Goal: Information Seeking & Learning: Find specific fact

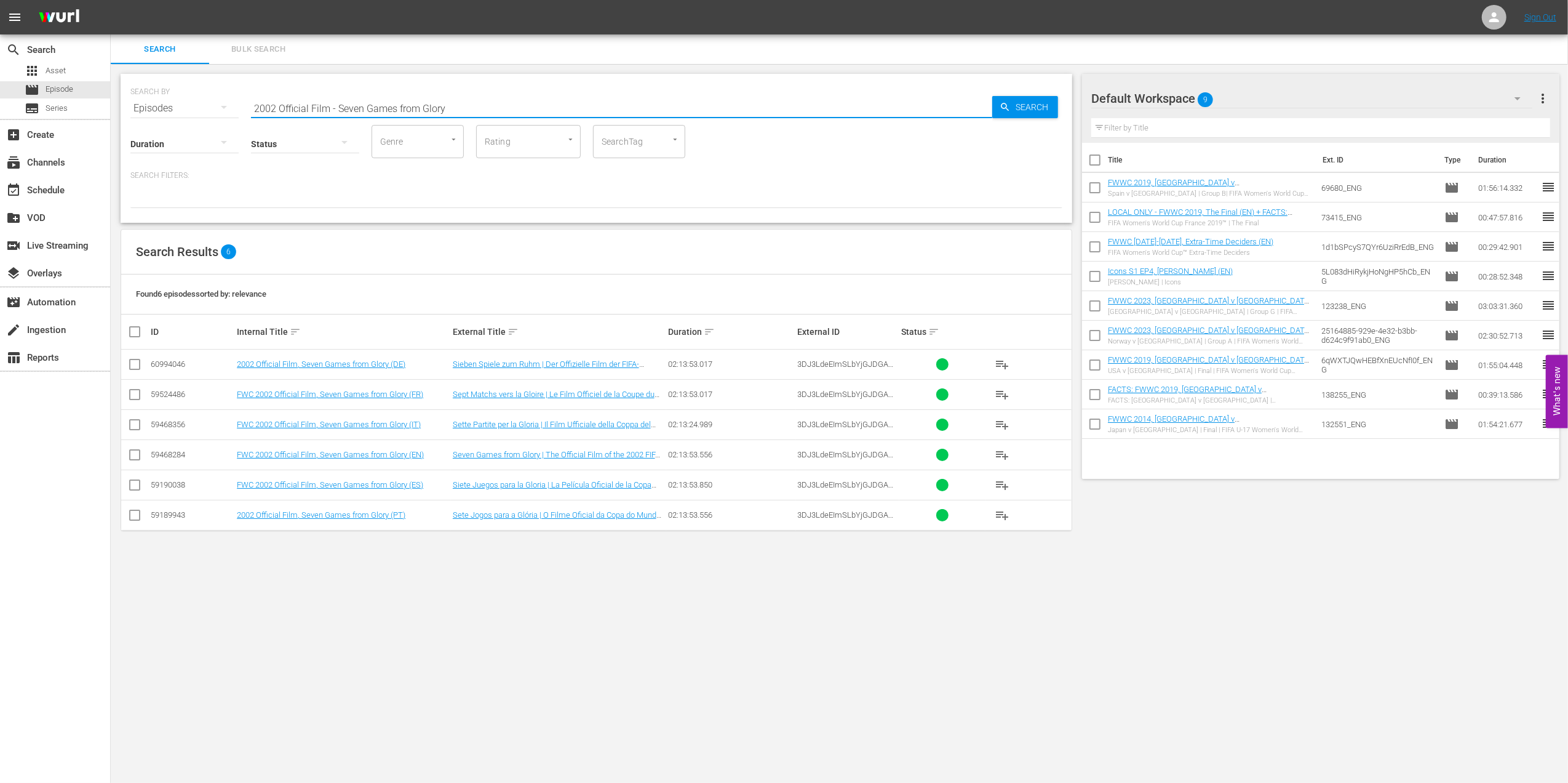
click at [482, 107] on input "2002 Official Film - Seven Games from Glory" at bounding box center [621, 108] width 741 height 29
click at [479, 109] on input "2002 Official Film - Seven Games from Glory" at bounding box center [621, 108] width 741 height 29
drag, startPoint x: 447, startPoint y: 106, endPoint x: 216, endPoint y: 106, distance: 231.0
click at [217, 106] on div "SEARCH BY Search By Episodes Search ID, Title, Description, Keywords, or Catego…" at bounding box center [596, 100] width 932 height 44
paste input "FWWC 2011, [GEOGRAPHIC_DATA] v [GEOGRAPHIC_DATA], Final (PT)"
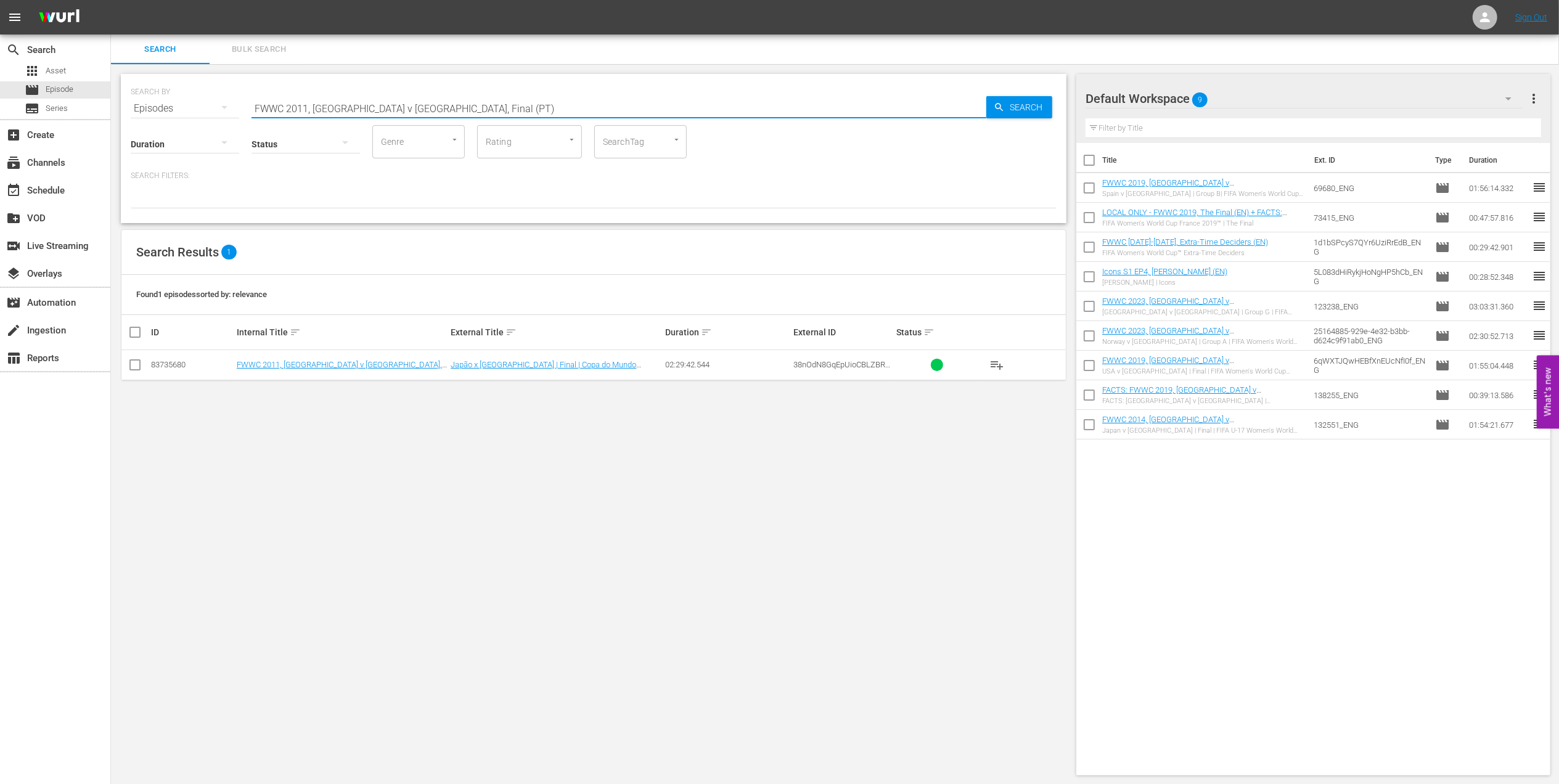
drag, startPoint x: 438, startPoint y: 103, endPoint x: 153, endPoint y: 109, distance: 285.1
click at [153, 109] on div "SEARCH BY Search By Episodes Search ID, Title, Description, Keywords, or Catego…" at bounding box center [593, 100] width 926 height 44
paste input "2011 Official Film - The Class of 2011"
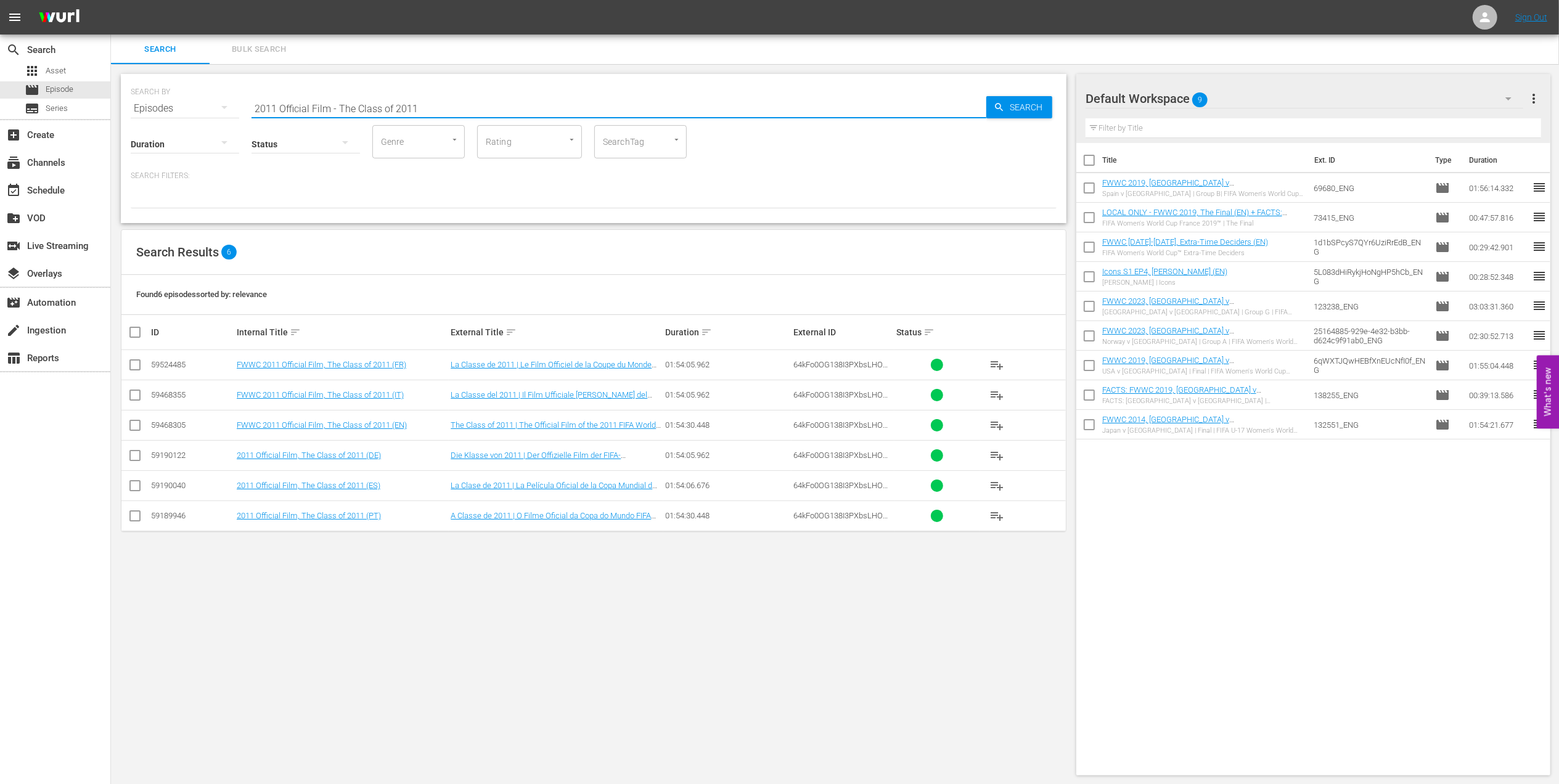
drag, startPoint x: 459, startPoint y: 102, endPoint x: 119, endPoint y: 107, distance: 340.0
click at [121, 107] on div "SEARCH BY Search By Episodes Search ID, Title, Description, Keywords, or Catego…" at bounding box center [594, 148] width 946 height 149
paste input "FWC 1978, [GEOGRAPHIC_DATA] v. [GEOGRAPHIC_DATA], Final"
drag, startPoint x: 464, startPoint y: 107, endPoint x: 129, endPoint y: 114, distance: 335.1
click at [129, 114] on div "SEARCH BY Search By Episodes Search ID, Title, Description, Keywords, or Catego…" at bounding box center [594, 148] width 946 height 149
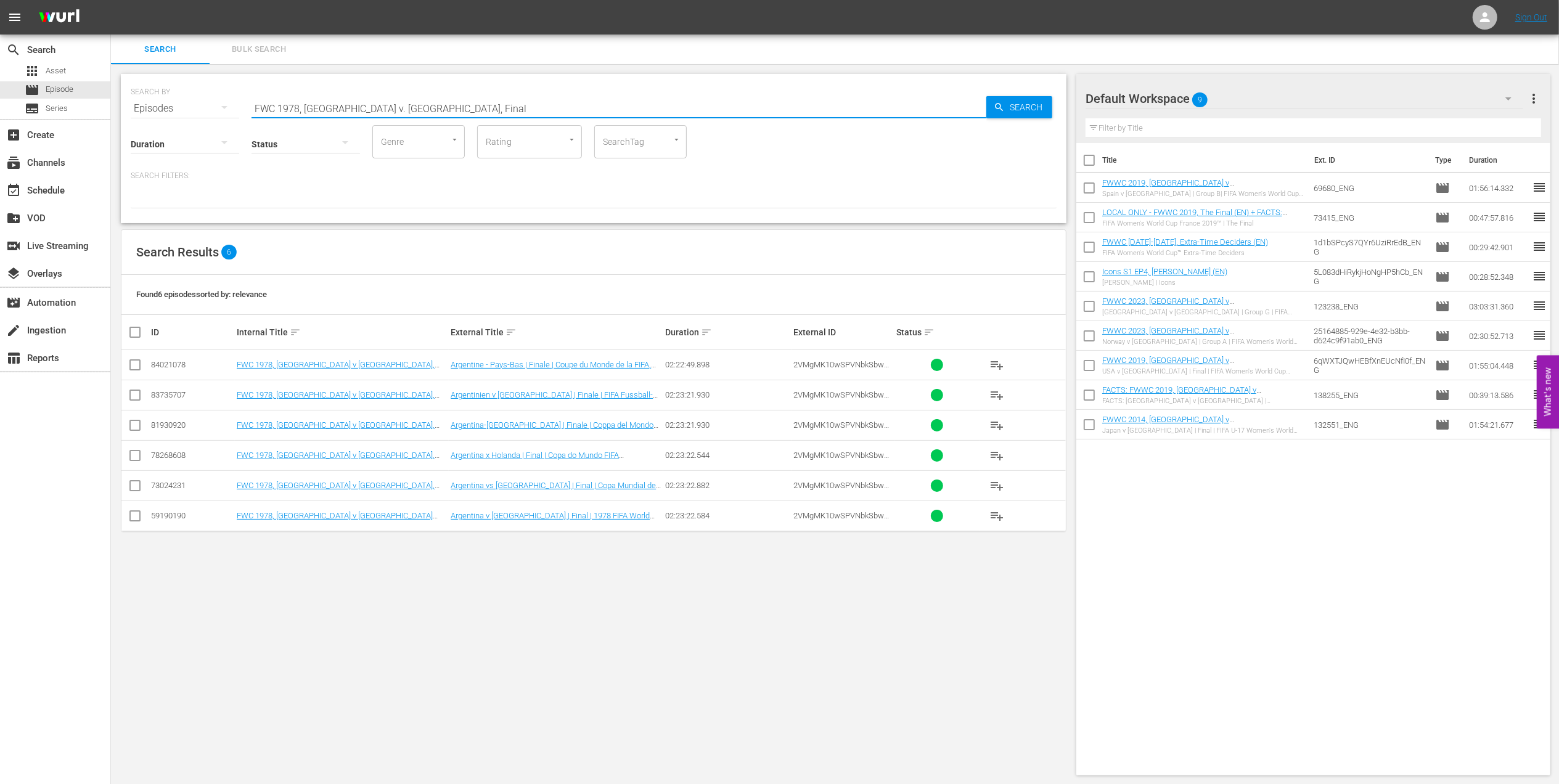
paste input "90, [GEOGRAPHIC_DATA] FR vs Argentina, Final (PT)"
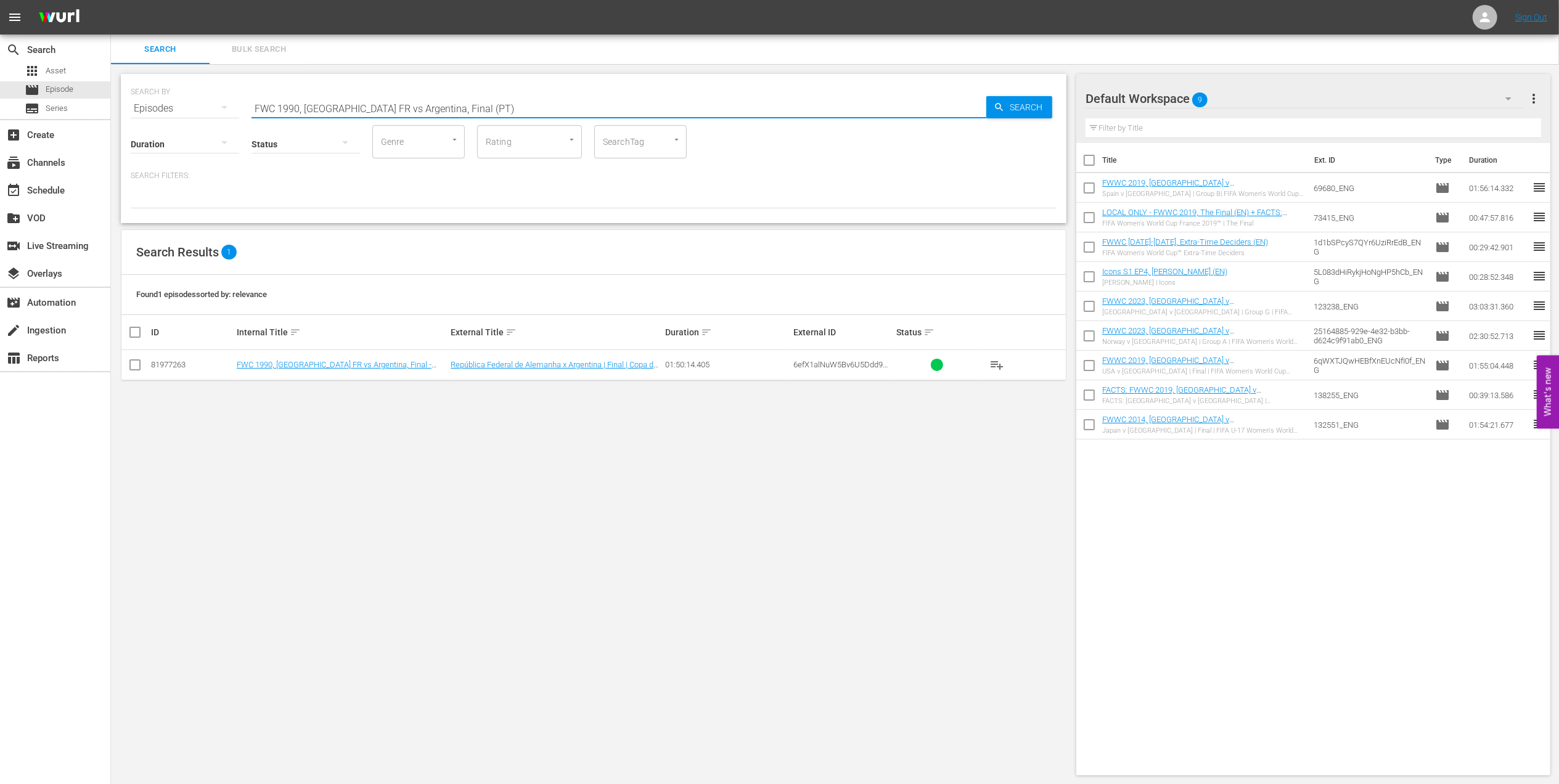
drag, startPoint x: 474, startPoint y: 106, endPoint x: 215, endPoint y: 114, distance: 259.1
click at [215, 114] on div "SEARCH BY Search By Episodes Search ID, Title, Description, Keywords, or Catego…" at bounding box center [594, 148] width 946 height 149
paste input "2014, [GEOGRAPHIC_DATA]"
drag, startPoint x: 469, startPoint y: 116, endPoint x: 220, endPoint y: 107, distance: 249.2
click at [222, 107] on div "SEARCH BY Search By Episodes Search ID, Title, Description, Keywords, or Catego…" at bounding box center [593, 100] width 926 height 44
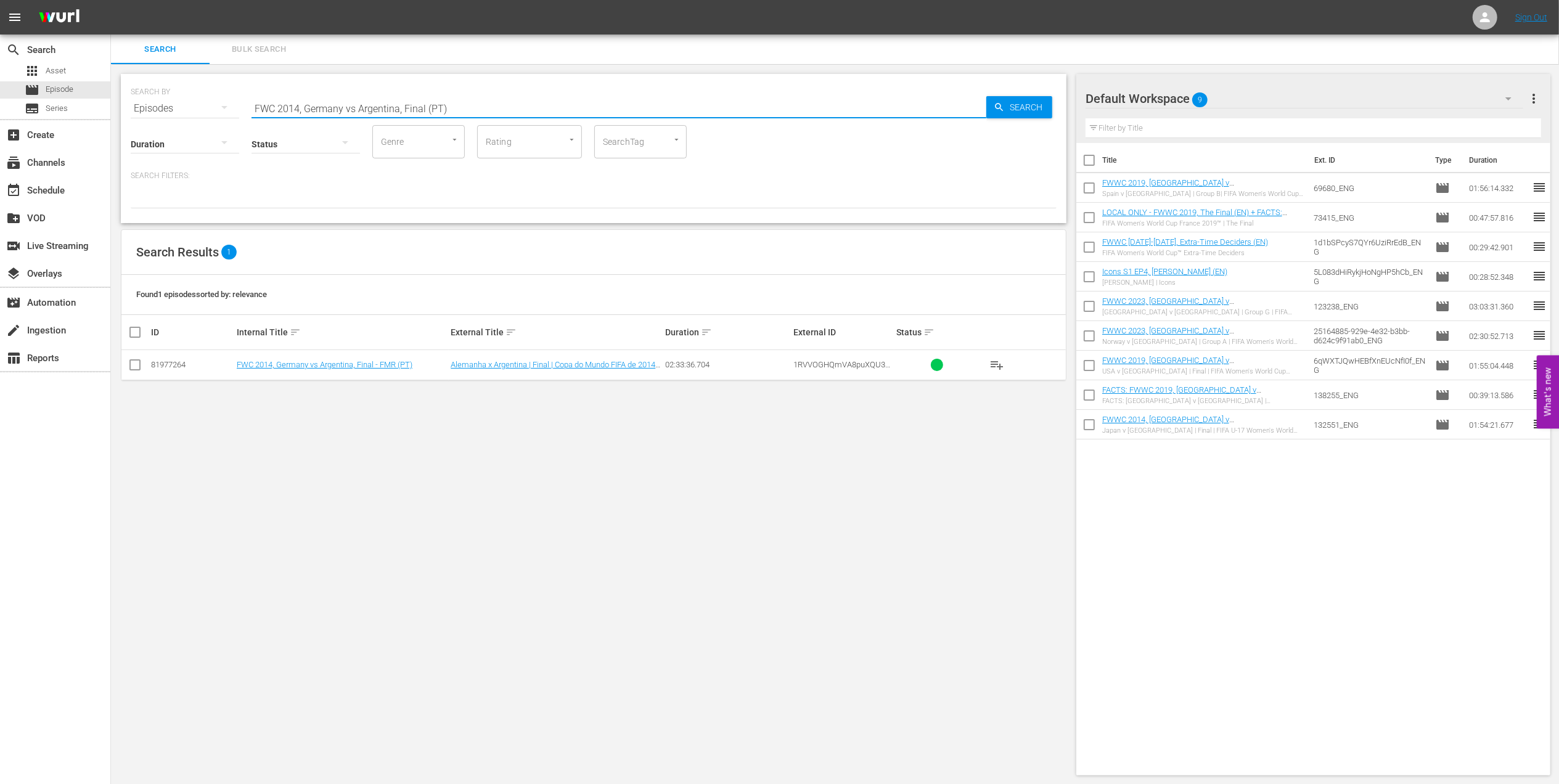
paste input "22 Croatia v [GEOGRAPHIC_DATA], Quarter-f"
type input "FWC 2022 Croatia v [GEOGRAPHIC_DATA], Quarter-final (PT)"
drag, startPoint x: 472, startPoint y: 105, endPoint x: 191, endPoint y: 112, distance: 281.1
click at [191, 112] on div "SEARCH BY Search By Episodes Search ID, Title, Description, Keywords, or Catego…" at bounding box center [593, 100] width 926 height 44
